Goal: Browse casually

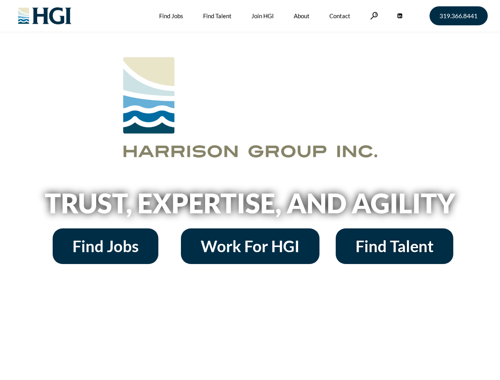
click at [250, 190] on h2 "Trust, Expertise, and Agility" at bounding box center [250, 203] width 451 height 27
click at [373, 15] on link at bounding box center [374, 16] width 8 height 8
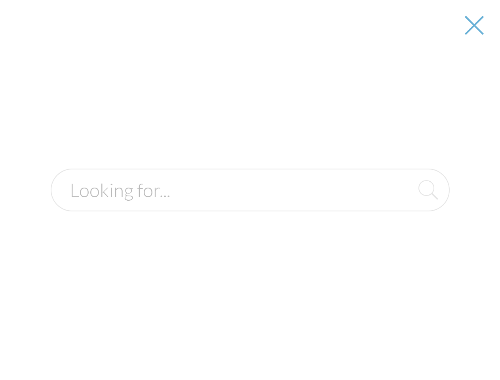
click at [250, 206] on h2 "Trust, Expertise, and Agility" at bounding box center [250, 203] width 451 height 27
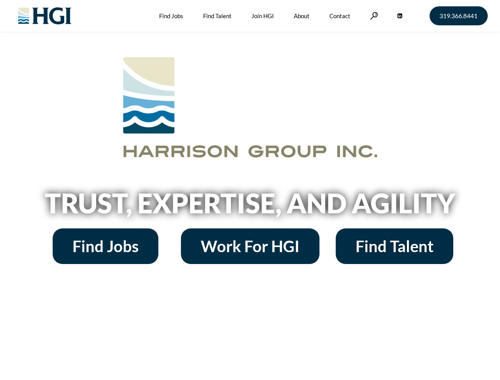
click at [250, 190] on h2 "Trust, Expertise, and Agility" at bounding box center [250, 203] width 451 height 27
click at [373, 15] on link at bounding box center [374, 16] width 8 height 8
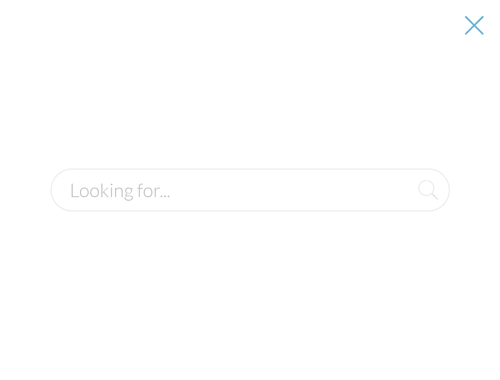
click at [250, 206] on h2 "Trust, Expertise, and Agility" at bounding box center [250, 203] width 451 height 27
